Goal: Transaction & Acquisition: Purchase product/service

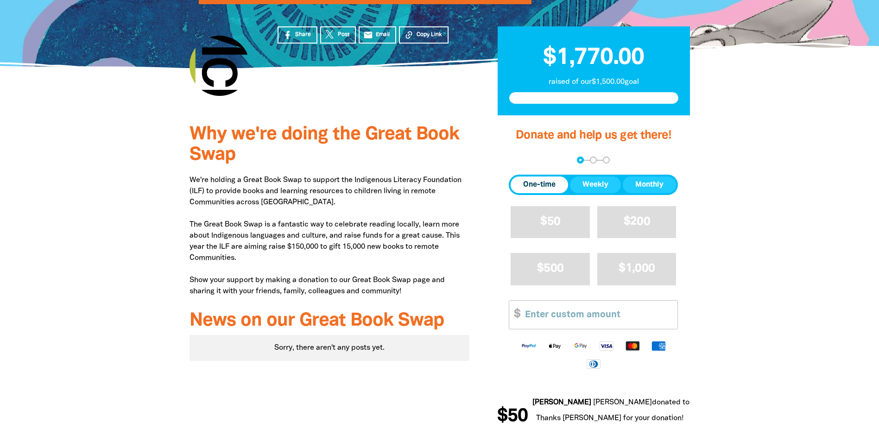
scroll to position [232, 0]
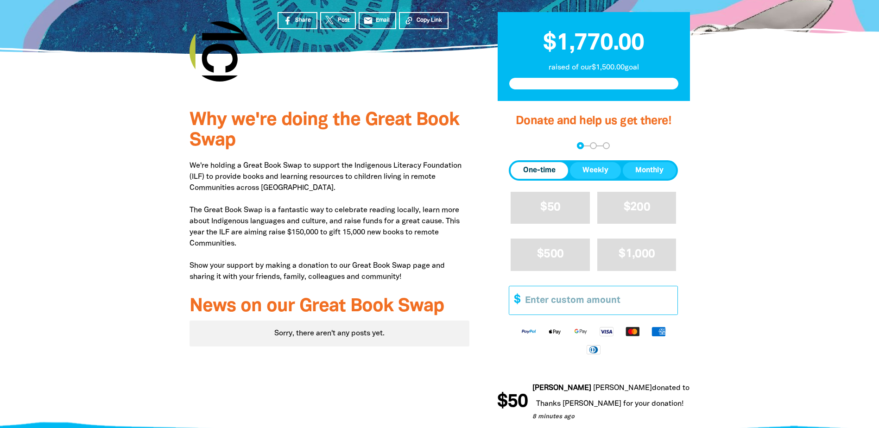
click at [666, 286] on input "Other Amount" at bounding box center [598, 300] width 159 height 28
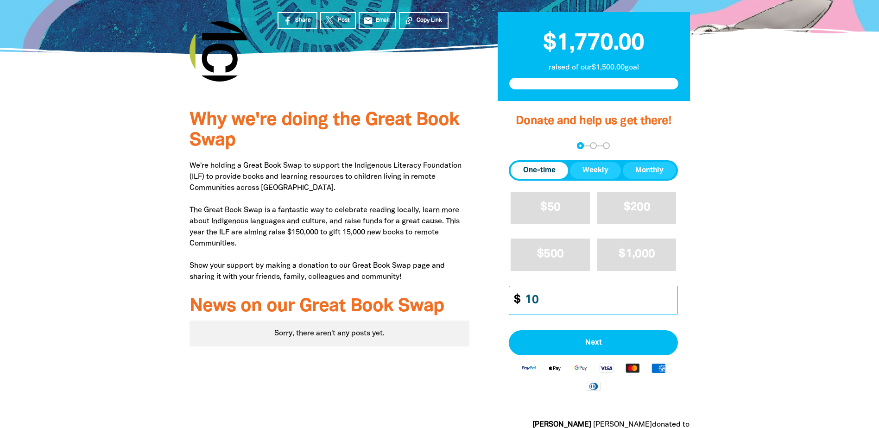
type input "10"
click at [797, 215] on div at bounding box center [439, 284] width 879 height 367
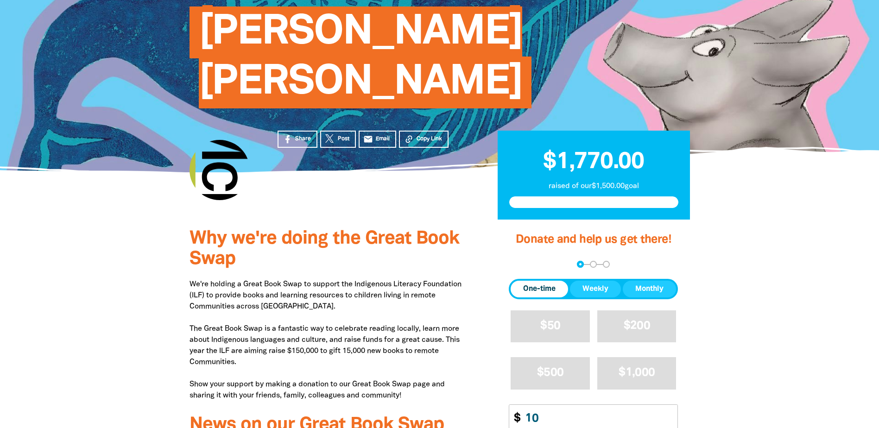
scroll to position [93, 0]
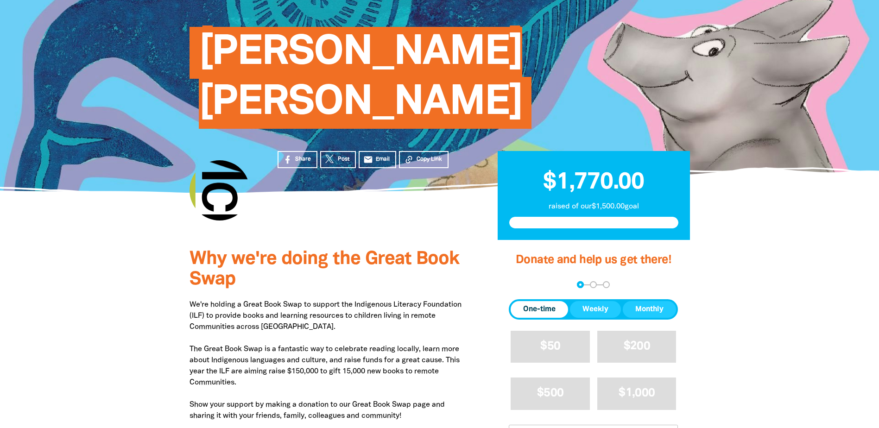
click at [542, 304] on span "One-time" at bounding box center [539, 309] width 32 height 11
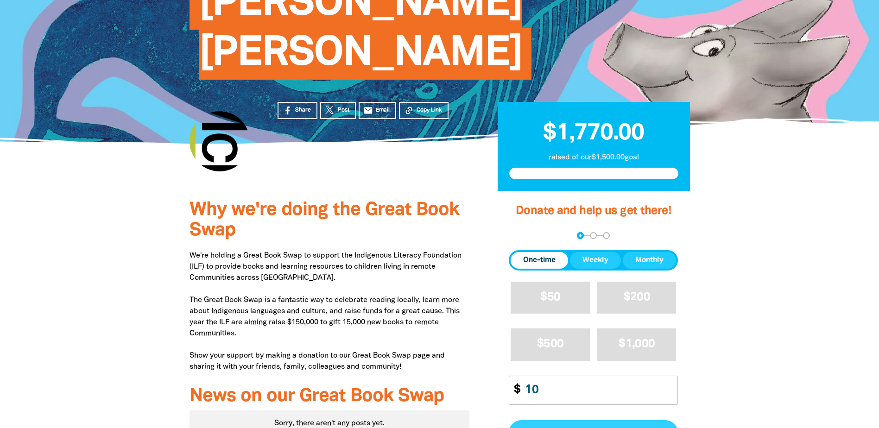
scroll to position [185, 0]
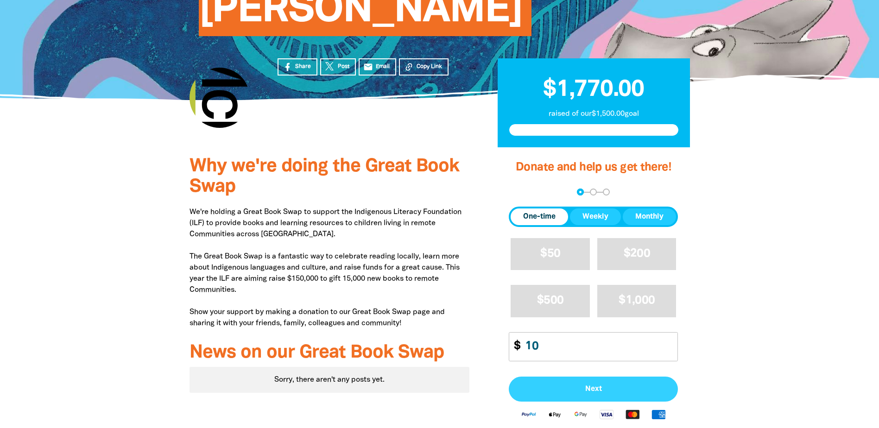
click at [591, 377] on button "Next" at bounding box center [593, 389] width 169 height 25
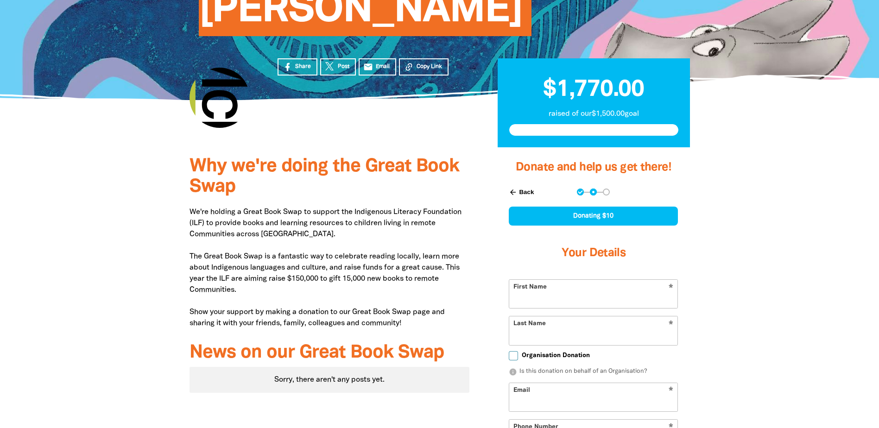
select select "AU"
click at [586, 280] on input "First Name" at bounding box center [593, 294] width 168 height 28
type input "[PERSON_NAME]"
click at [736, 221] on div at bounding box center [439, 395] width 879 height 497
click at [531, 317] on input "Last Name" at bounding box center [593, 331] width 168 height 28
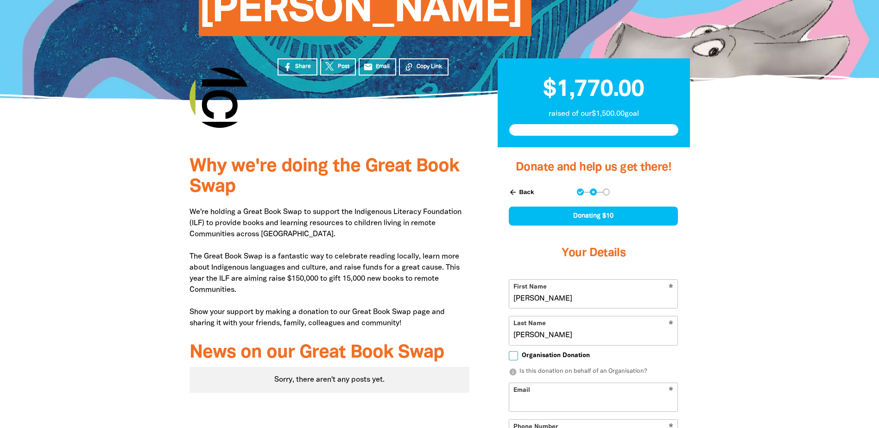
type input "[PERSON_NAME]"
click at [725, 256] on div at bounding box center [439, 395] width 879 height 497
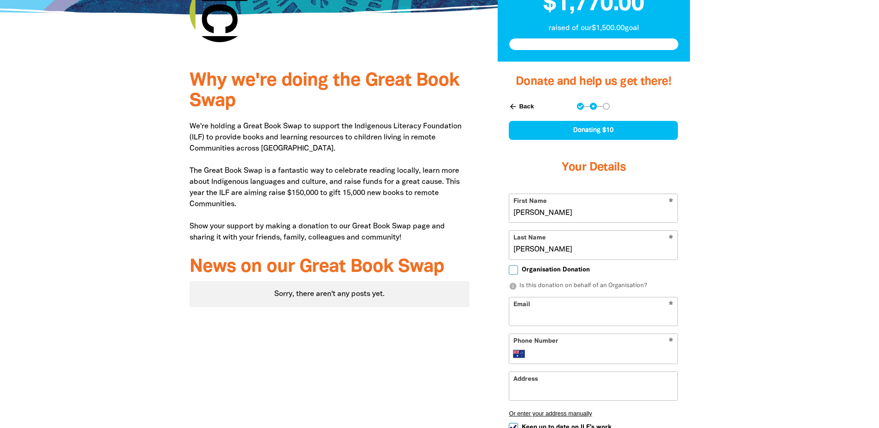
scroll to position [278, 0]
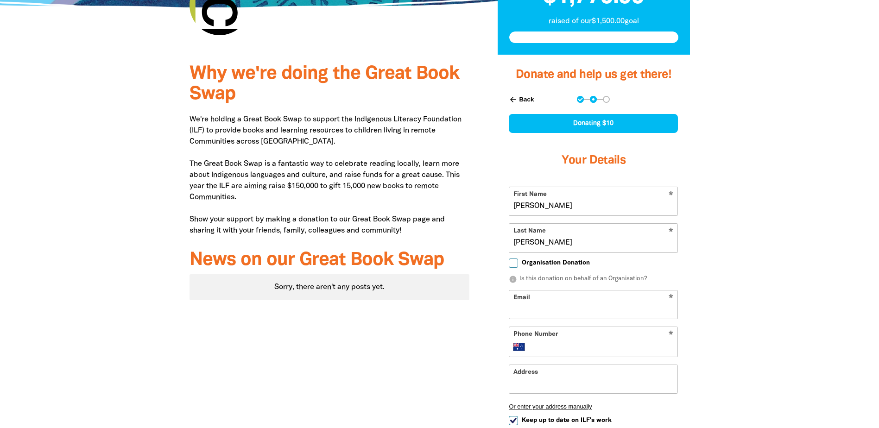
click at [605, 291] on input "Email" at bounding box center [593, 305] width 168 height 28
click at [769, 230] on div at bounding box center [439, 303] width 879 height 497
click at [552, 291] on input "ehughes" at bounding box center [593, 305] width 168 height 28
type input "[EMAIL_ADDRESS][PERSON_NAME][DOMAIN_NAME]"
click at [827, 235] on div at bounding box center [439, 303] width 879 height 497
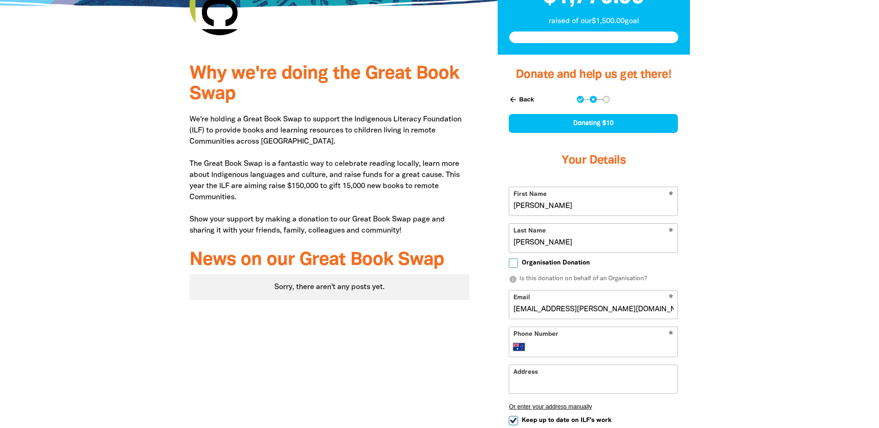
click at [557, 342] on input "Phone Number" at bounding box center [603, 347] width 142 height 11
type input "0404 136 386"
click at [793, 293] on div at bounding box center [439, 303] width 879 height 497
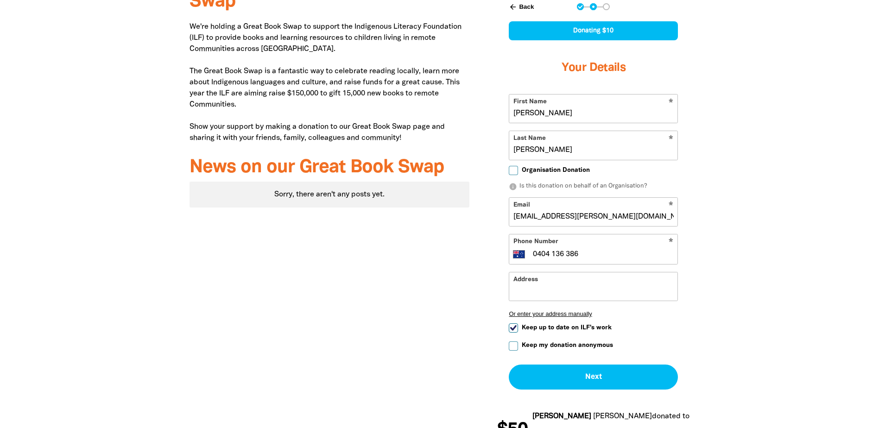
click at [513, 324] on input "Keep up to date on ILF's work" at bounding box center [513, 328] width 9 height 9
checkbox input "false"
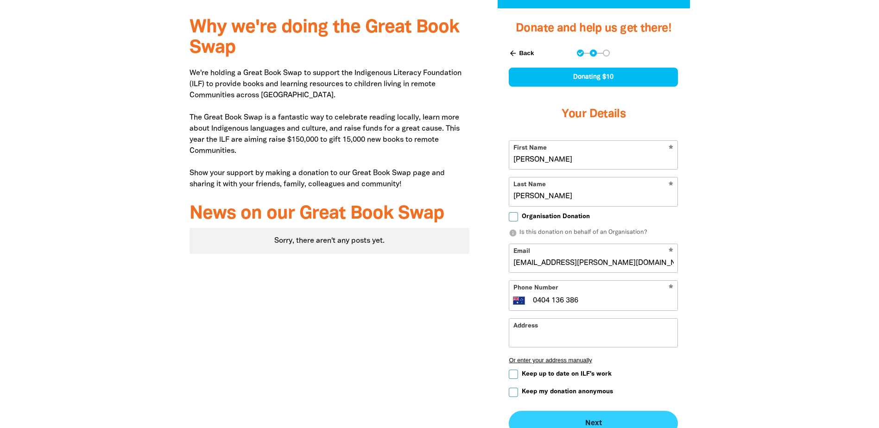
click at [574, 411] on button "Next chevron_right" at bounding box center [593, 423] width 169 height 25
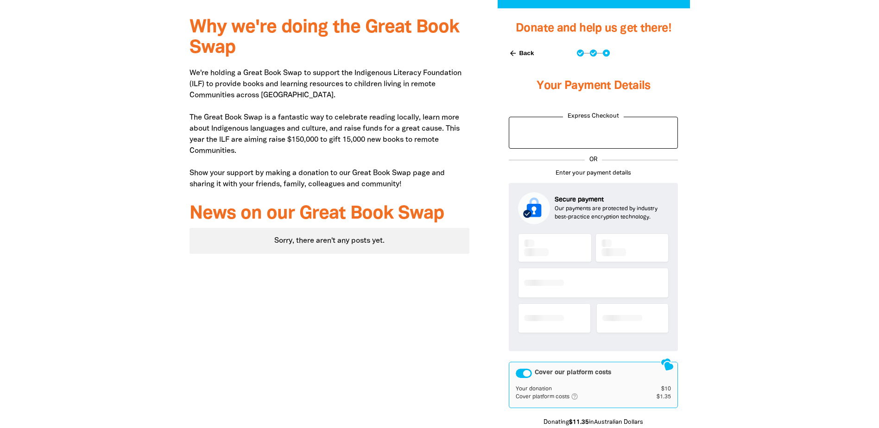
scroll to position [304, 0]
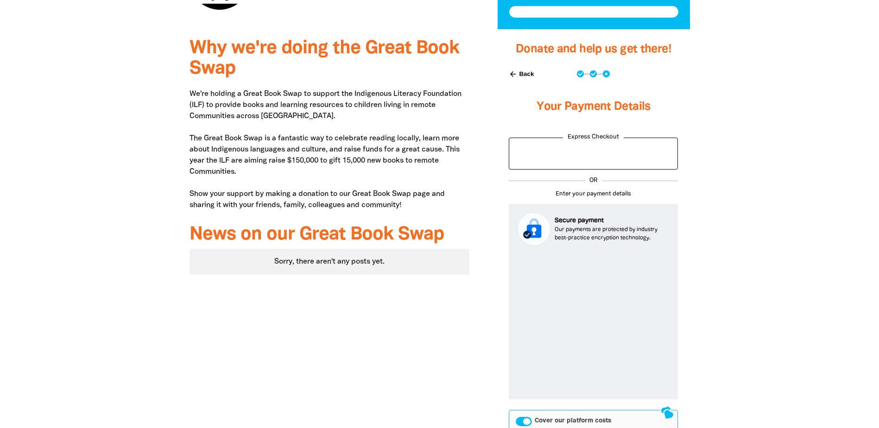
click at [747, 267] on div at bounding box center [439, 305] width 879 height 552
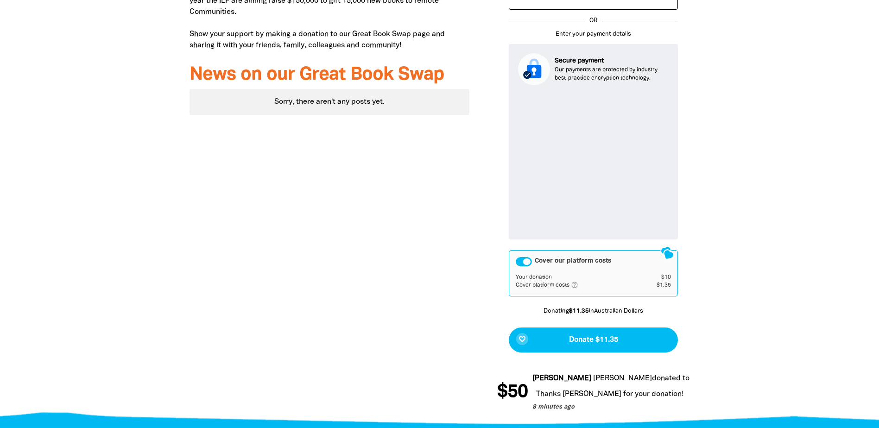
scroll to position [489, 0]
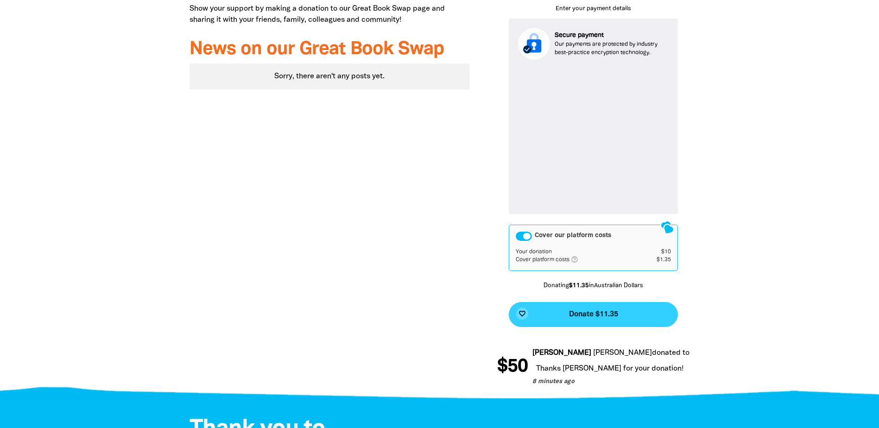
click at [588, 302] on button "favorite_border Donate $11.35" at bounding box center [593, 314] width 169 height 25
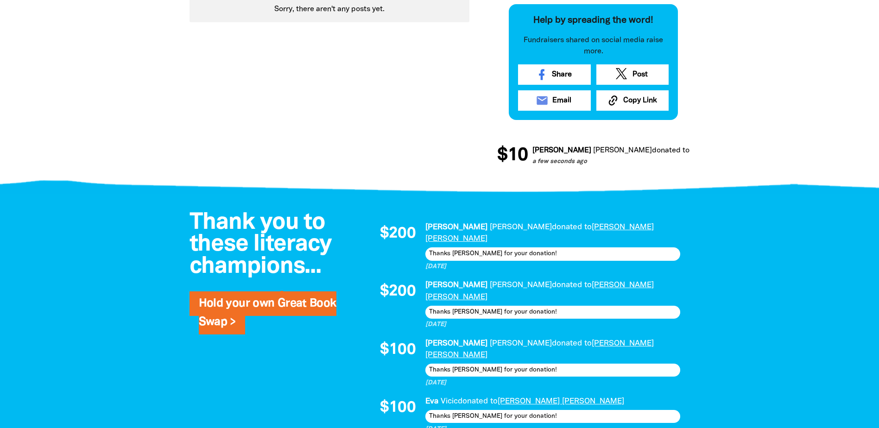
scroll to position [232, 0]
